Goal: Task Accomplishment & Management: Use online tool/utility

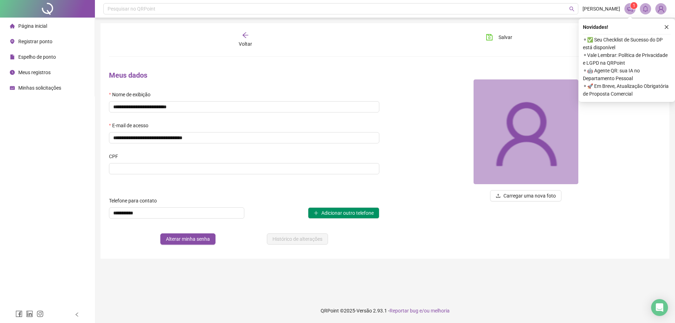
click at [28, 40] on span "Registrar ponto" at bounding box center [35, 42] width 34 height 6
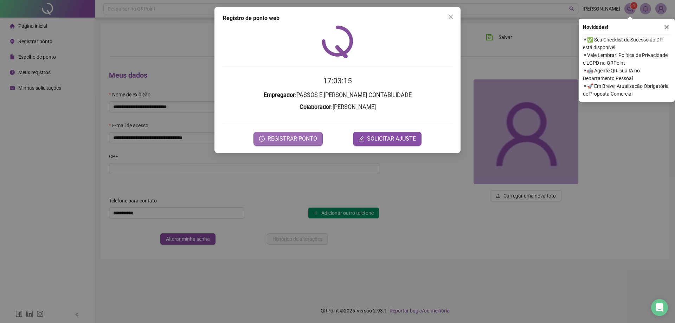
click at [279, 141] on span "REGISTRAR PONTO" at bounding box center [293, 139] width 50 height 8
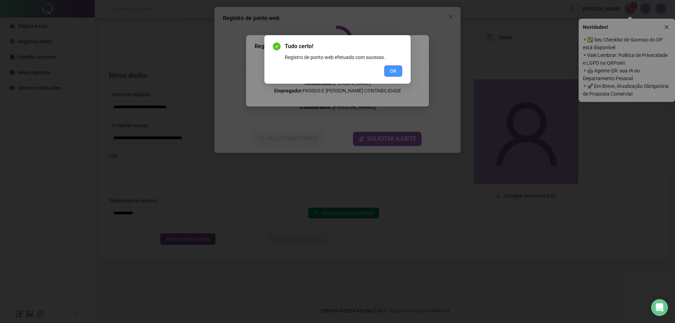
click at [401, 69] on button "OK" at bounding box center [393, 70] width 18 height 11
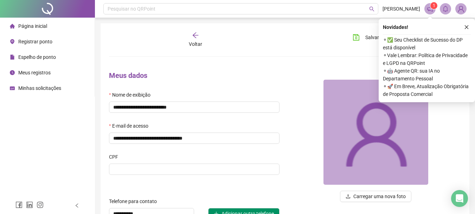
click at [30, 42] on span "Registrar ponto" at bounding box center [35, 42] width 34 height 6
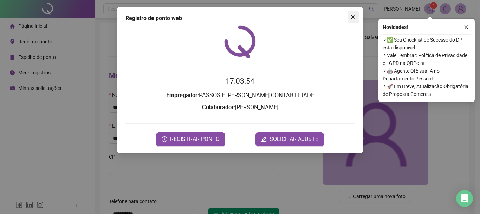
click at [354, 17] on icon "close" at bounding box center [354, 17] width 6 height 6
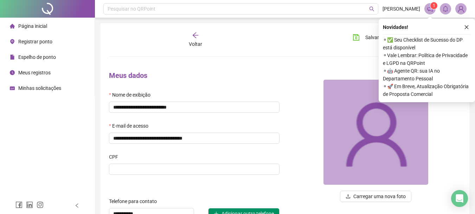
click at [39, 76] on div "Meus registros" at bounding box center [30, 72] width 41 height 14
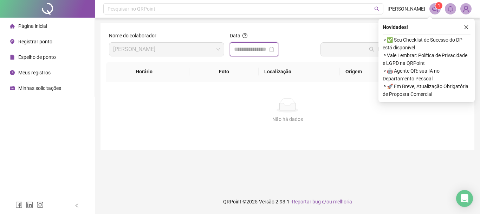
click at [250, 53] on input at bounding box center [251, 49] width 34 height 8
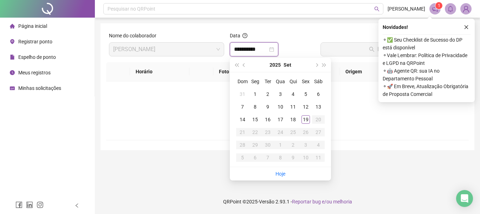
type input "**********"
click at [278, 175] on link "Hoje" at bounding box center [281, 174] width 10 height 6
type input "**********"
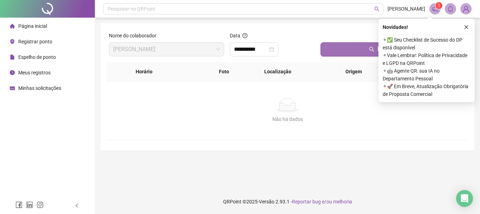
click at [350, 47] on button "Buscar registros" at bounding box center [394, 49] width 146 height 14
